Goal: Find specific page/section: Find specific page/section

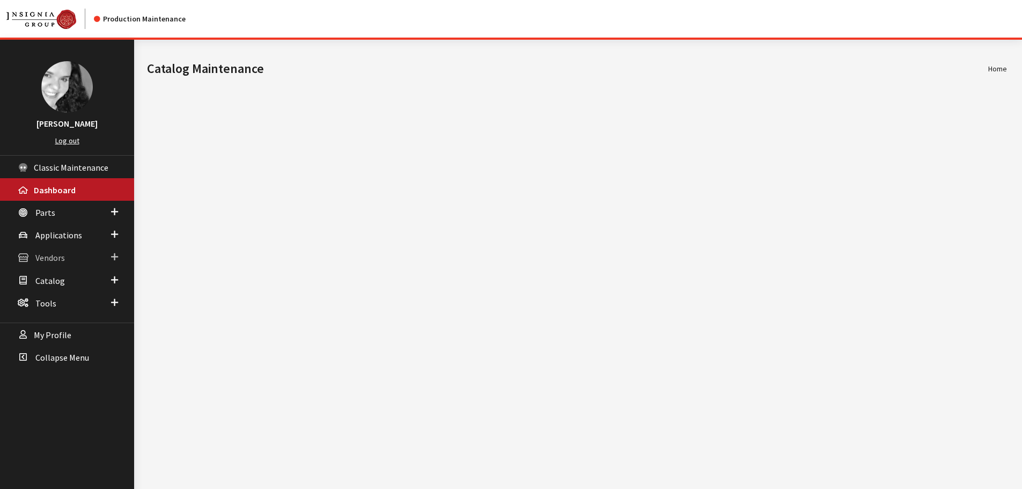
click at [65, 260] on link "Vendors" at bounding box center [67, 257] width 134 height 23
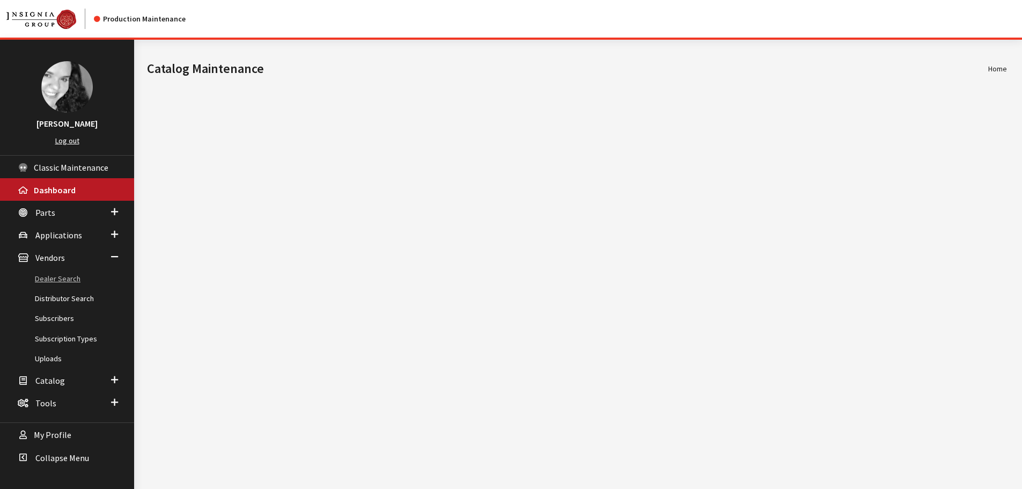
click at [62, 277] on link "Dealer Search" at bounding box center [67, 279] width 134 height 20
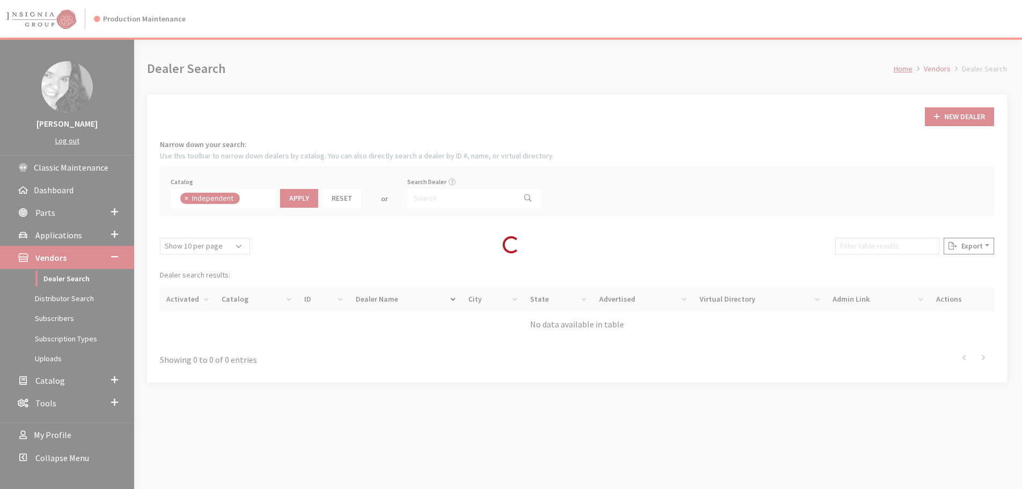
scroll to position [77, 0]
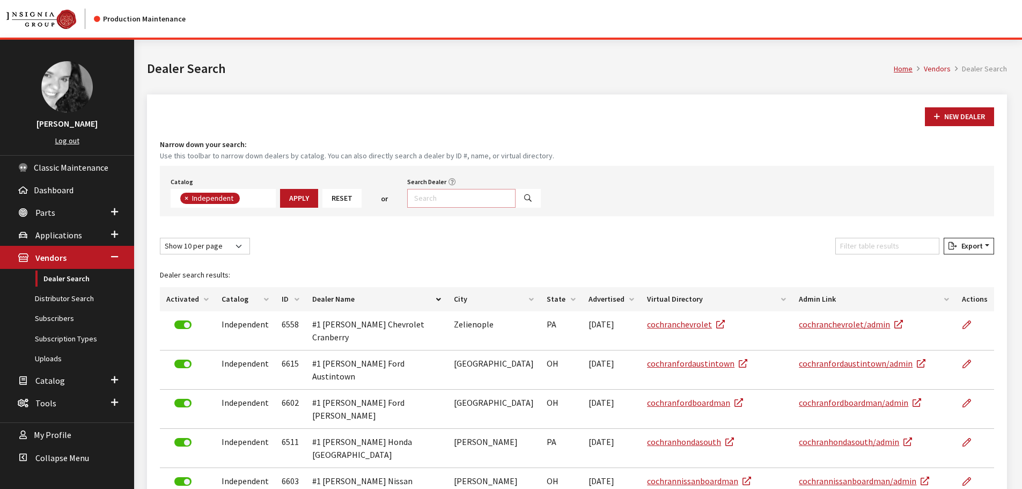
click at [425, 198] on input "Search Dealer" at bounding box center [461, 198] width 108 height 19
type input "charlotte"
select select
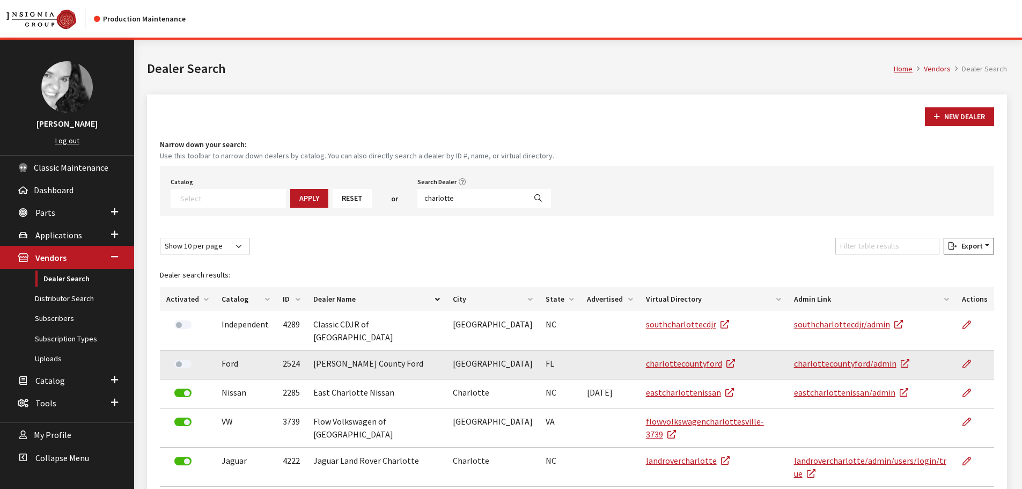
scroll to position [54, 0]
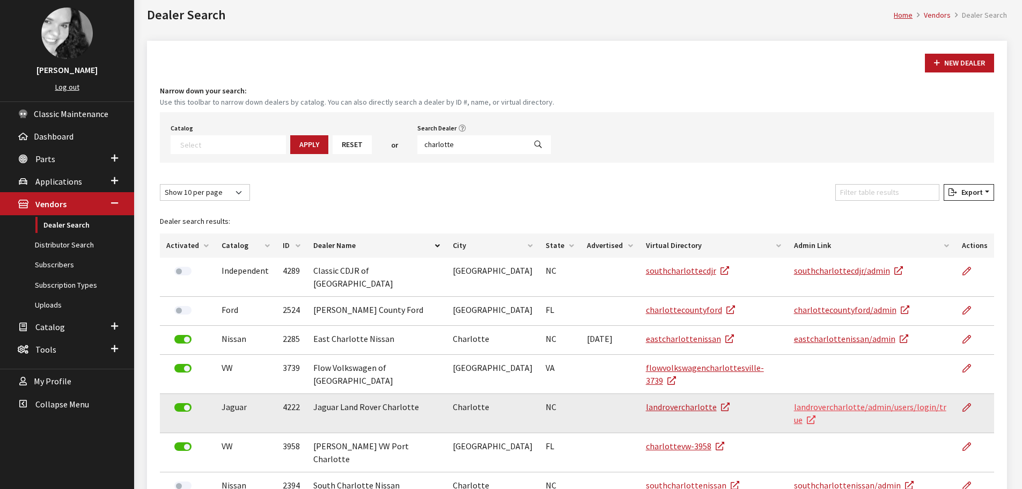
click at [839, 401] on link "landrovercharlotte/admin/users/login/true" at bounding box center [870, 413] width 152 height 24
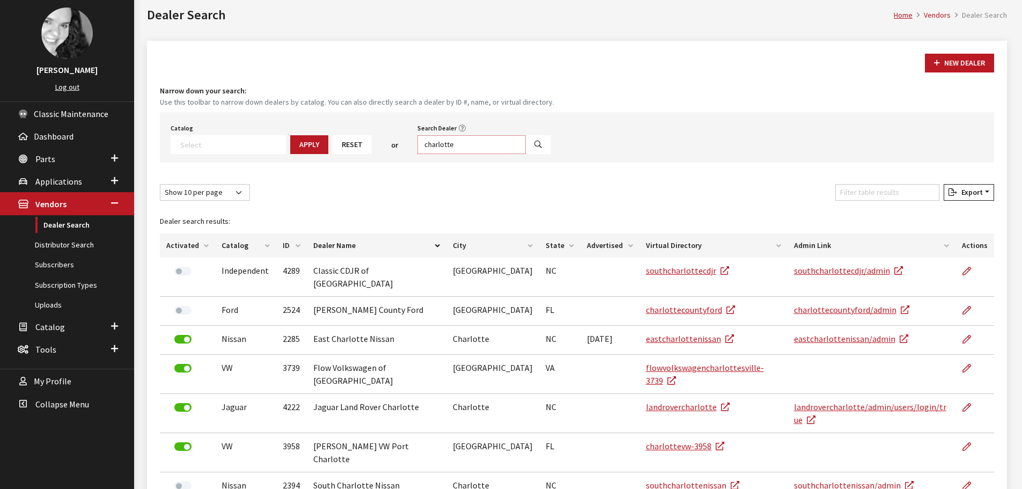
click at [435, 143] on input "charlotte" at bounding box center [471, 144] width 108 height 19
type input "cincin"
select select
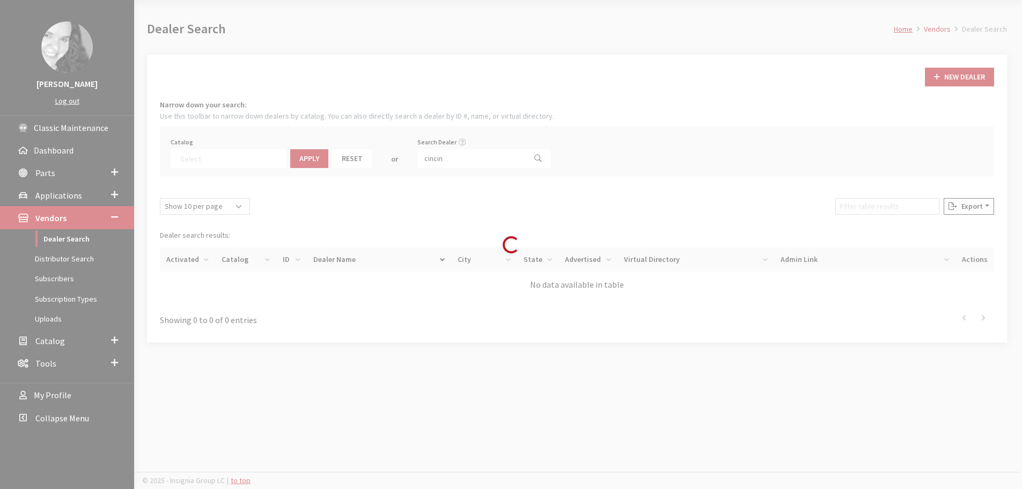
scroll to position [40, 0]
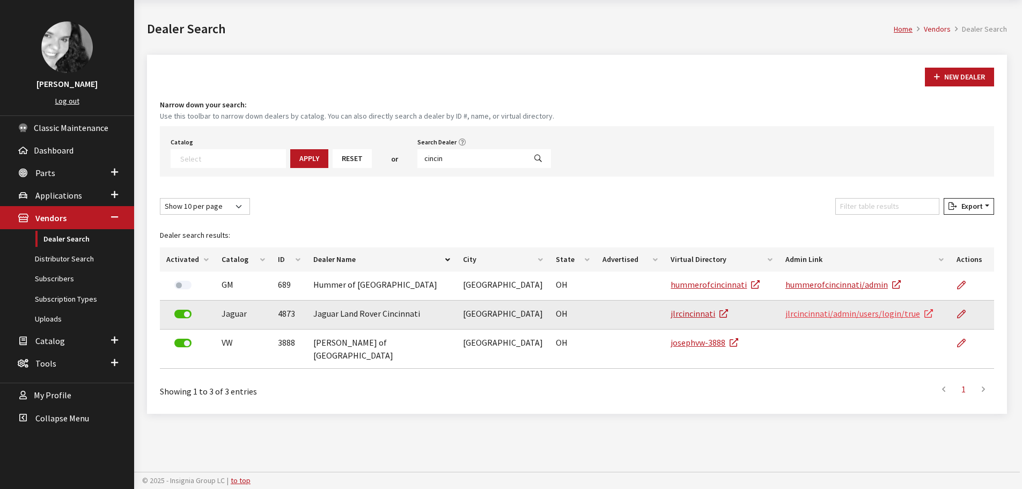
click at [880, 313] on link "jlrcincinnati/admin/users/login/true" at bounding box center [859, 313] width 148 height 11
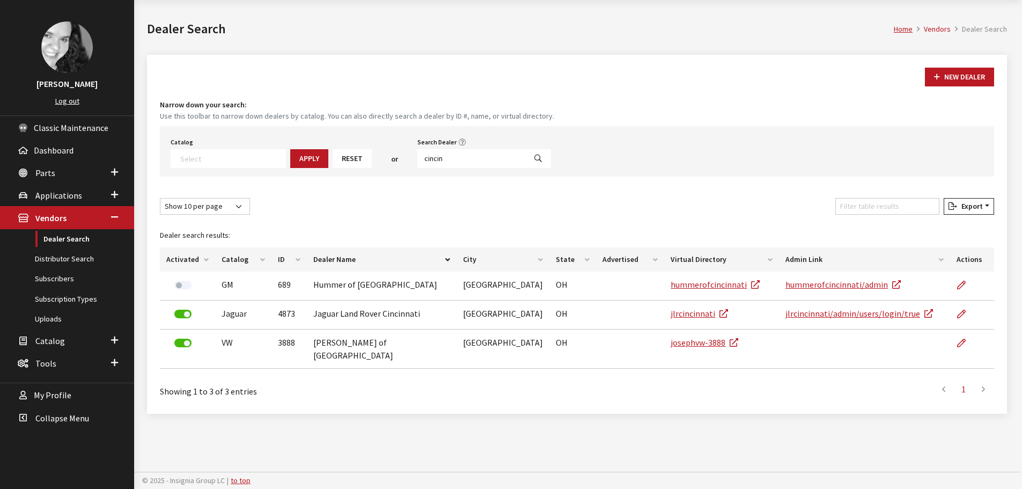
scroll to position [0, 0]
